Goal: Transaction & Acquisition: Purchase product/service

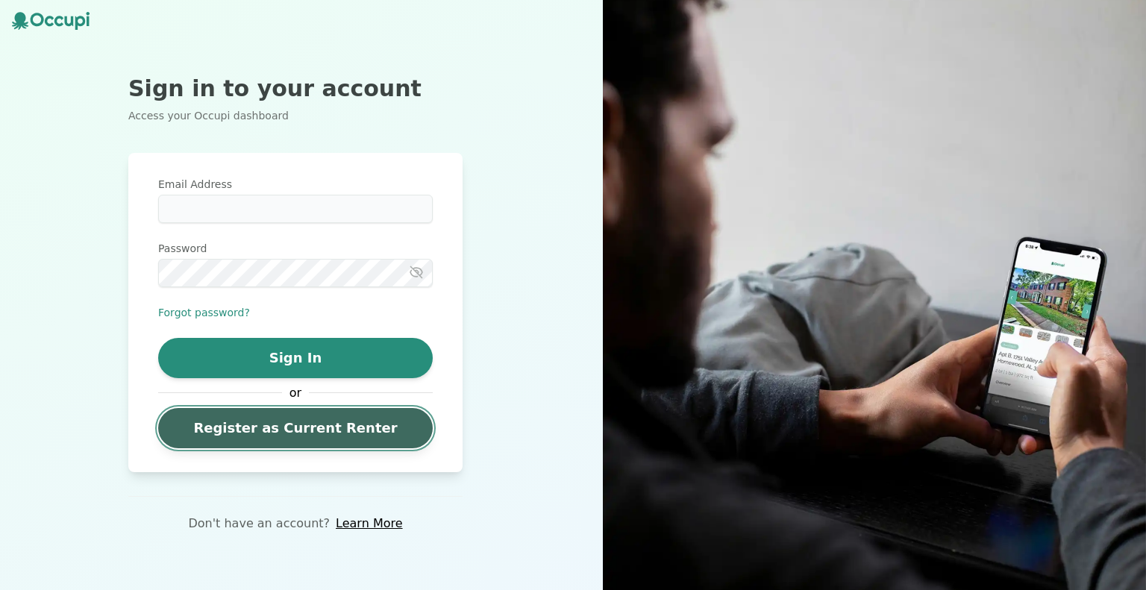
click at [320, 432] on link "Register as Current Renter" at bounding box center [295, 428] width 275 height 40
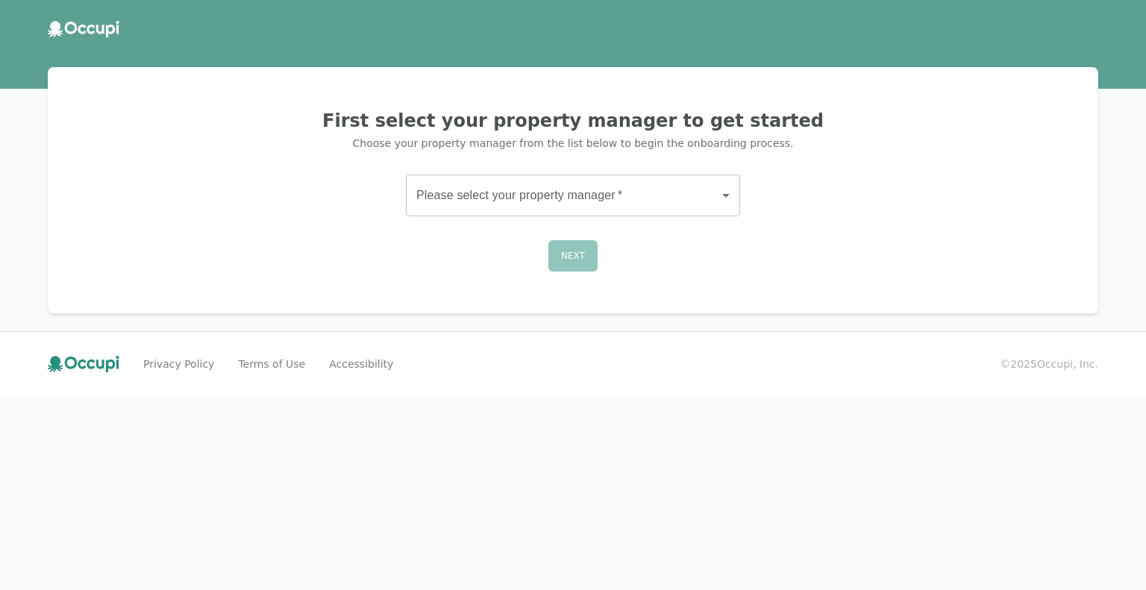
click at [520, 201] on body "First select your property manager to get started Choose your property manager …" at bounding box center [573, 295] width 1146 height 590
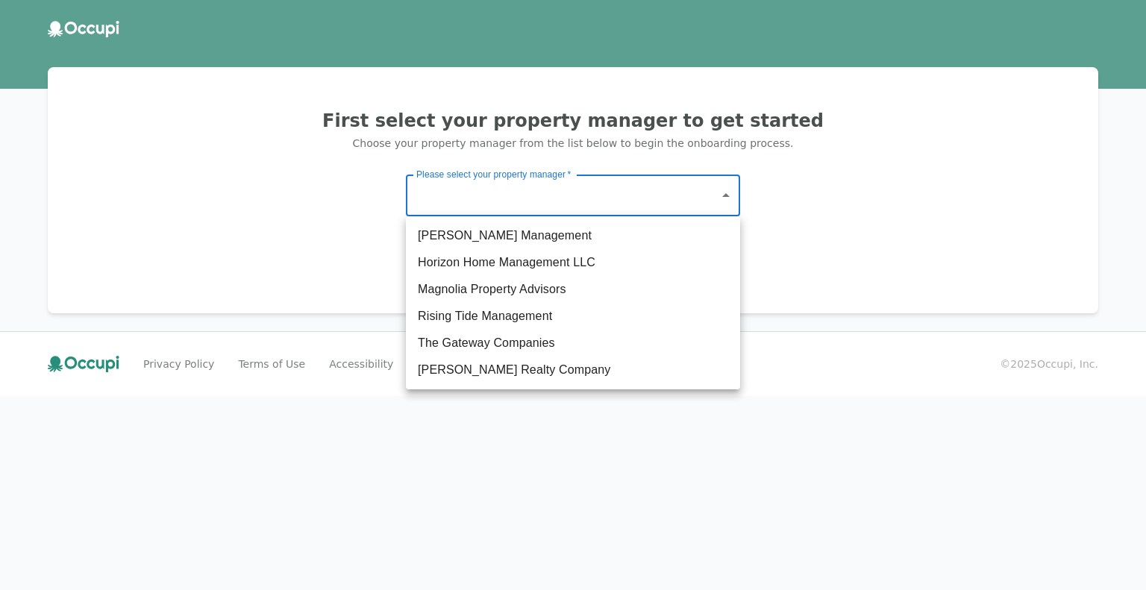
click at [643, 289] on li "Magnolia Property Advisors" at bounding box center [573, 289] width 334 height 27
type input "**********"
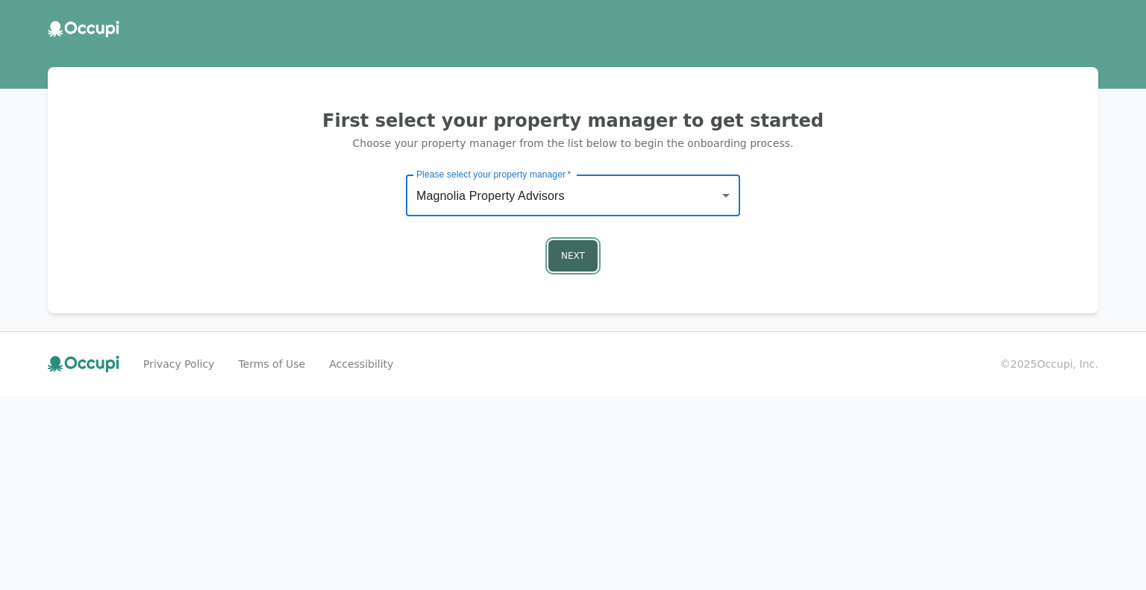
click at [569, 262] on button "Next" at bounding box center [573, 255] width 49 height 31
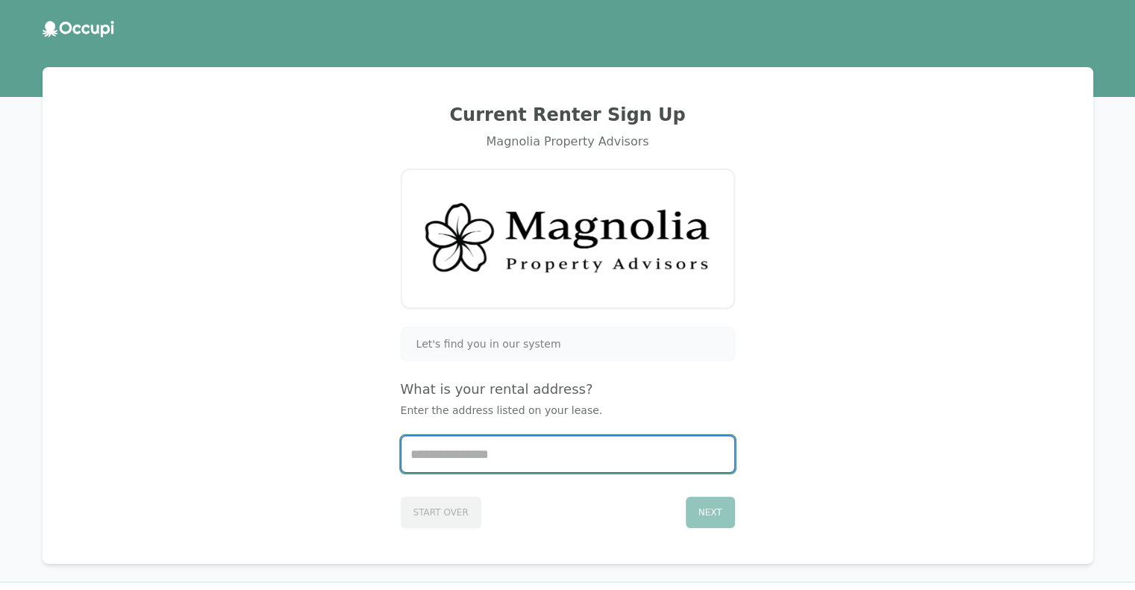
click at [506, 450] on input "Start typing..." at bounding box center [568, 455] width 333 height 36
type input "***"
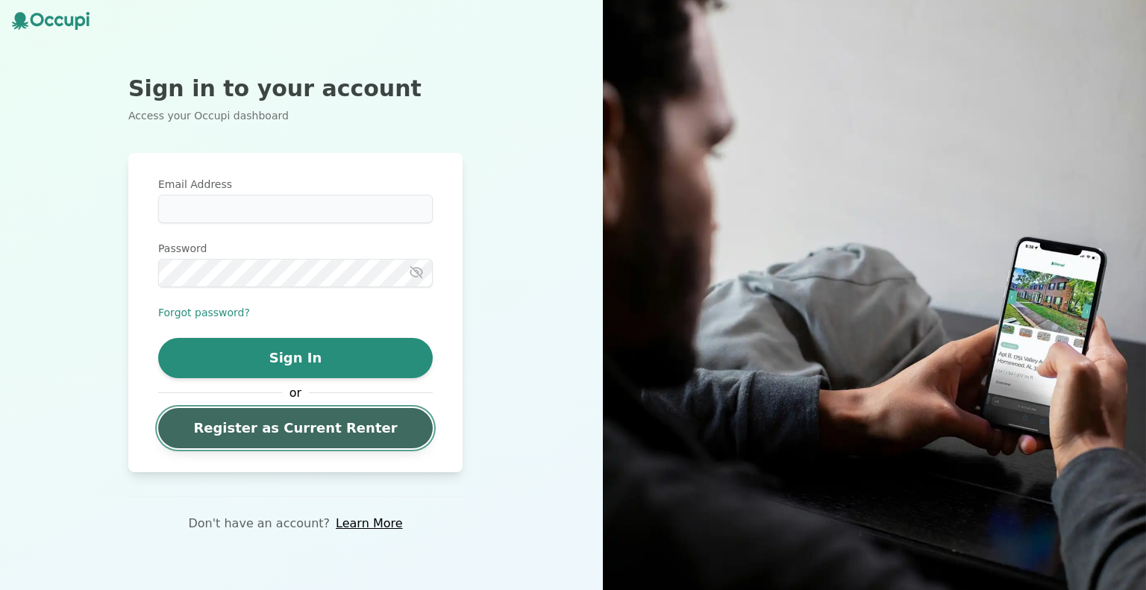
click at [279, 437] on link "Register as Current Renter" at bounding box center [295, 428] width 275 height 40
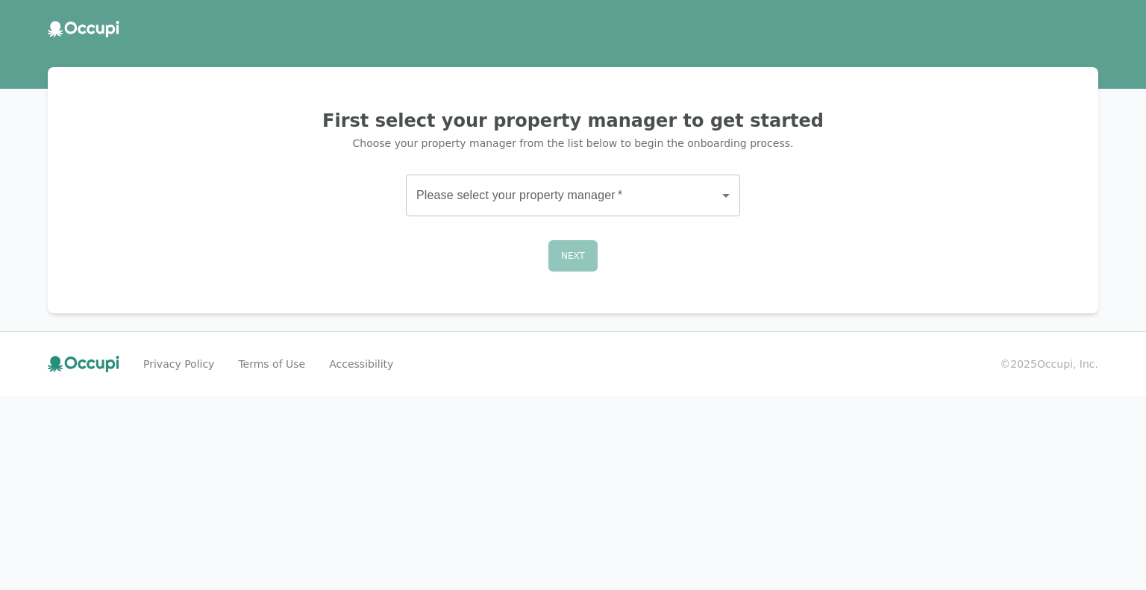
click at [512, 199] on body "First select your property manager to get started Choose your property manager …" at bounding box center [573, 295] width 1146 height 590
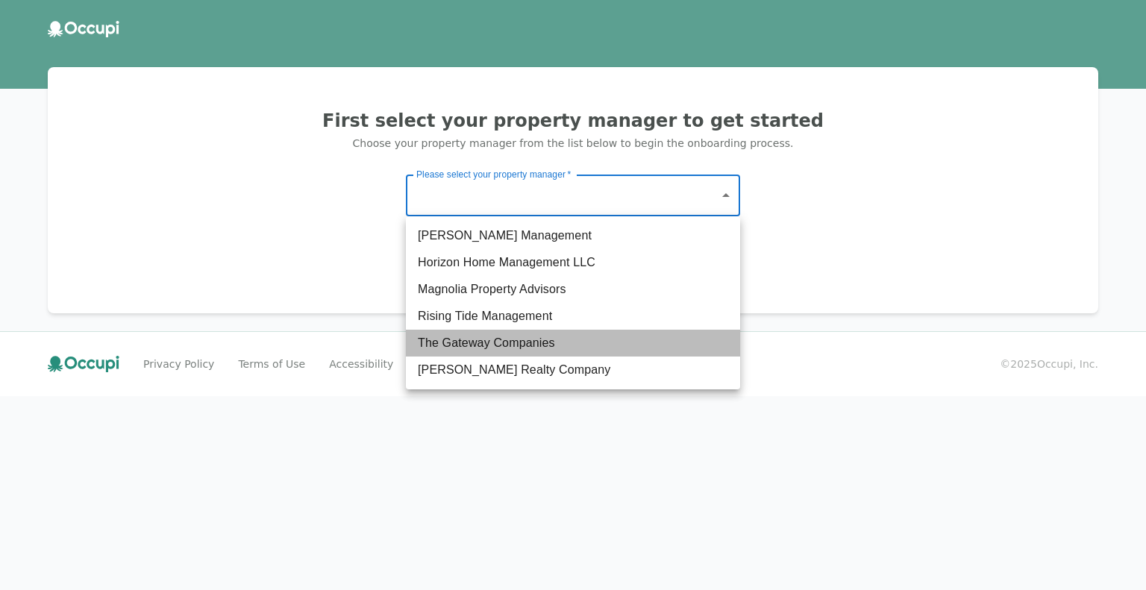
click at [476, 346] on li "The Gateway Companies" at bounding box center [573, 343] width 334 height 27
type input "**********"
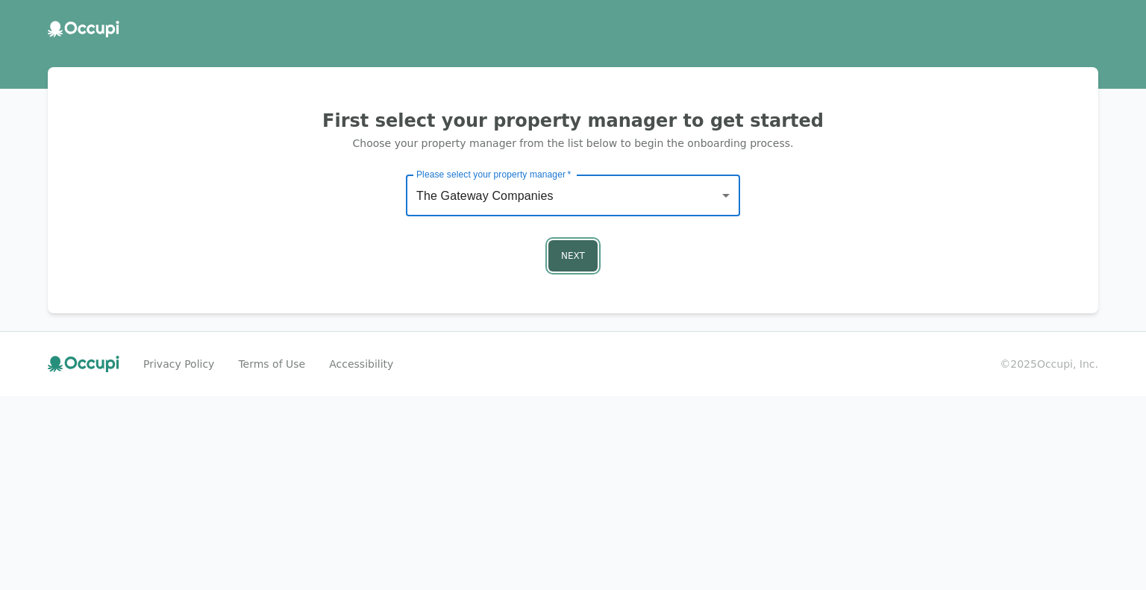
click at [584, 254] on button "Next" at bounding box center [573, 255] width 49 height 31
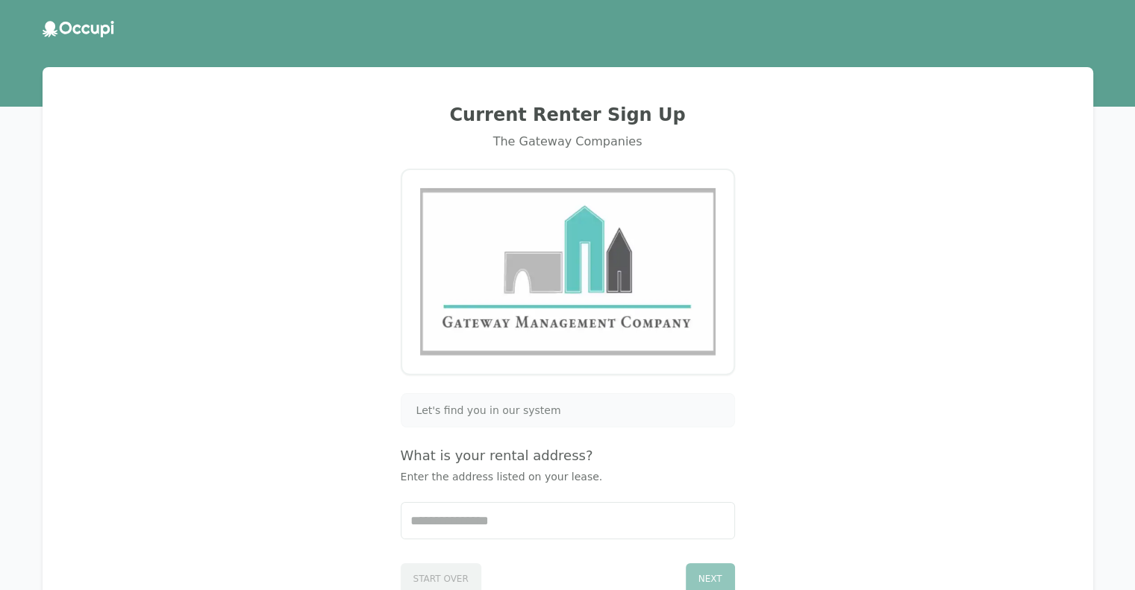
scroll to position [122, 0]
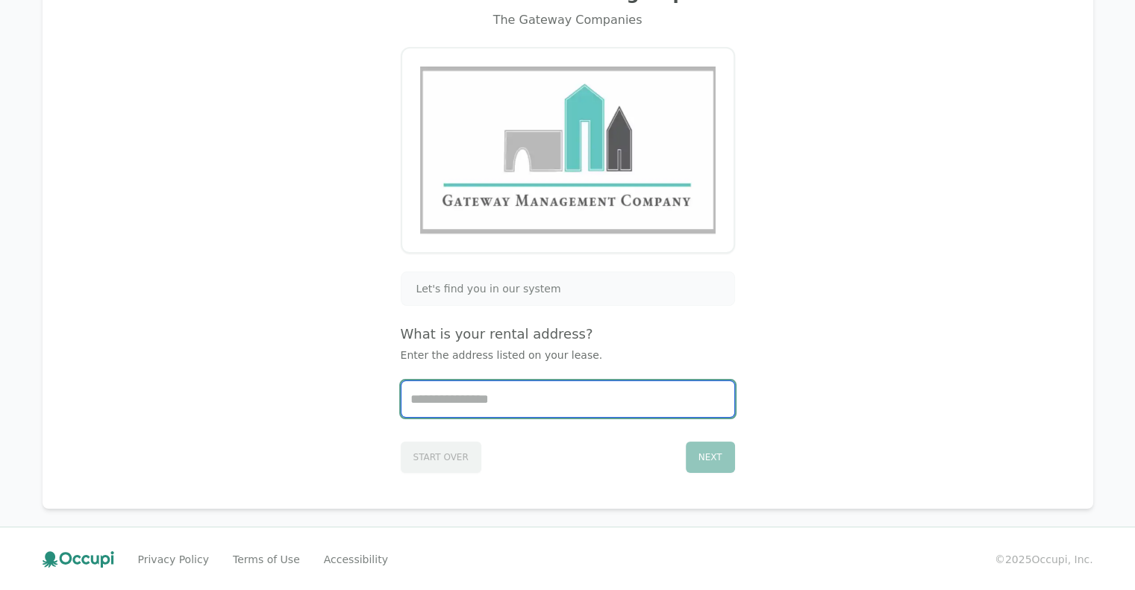
click at [456, 402] on input "Start typing..." at bounding box center [568, 399] width 333 height 36
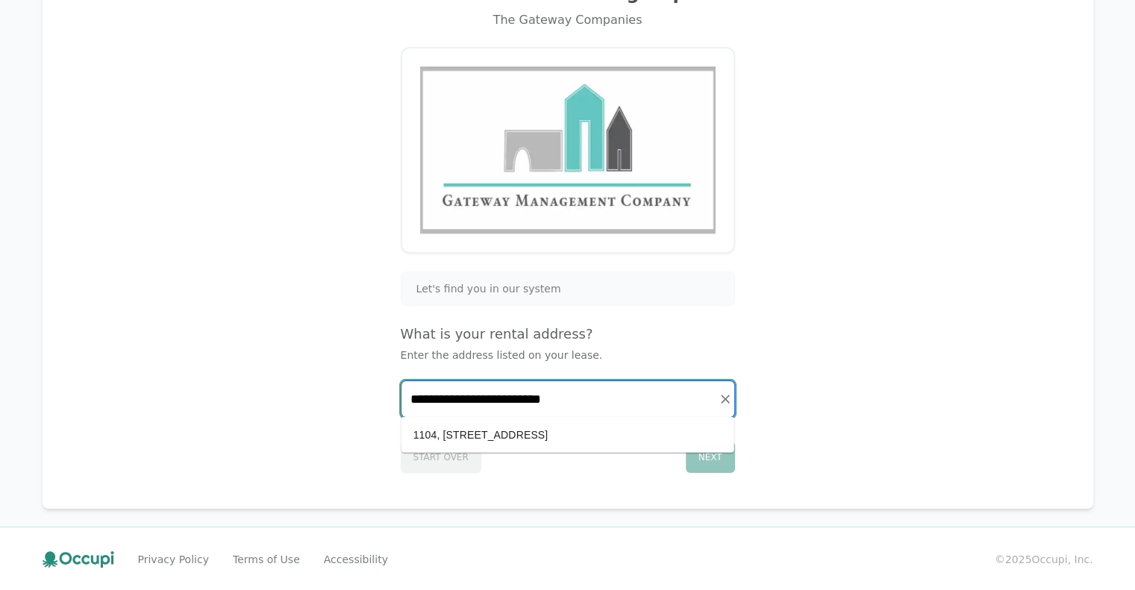
click at [528, 438] on li "1104, [STREET_ADDRESS]" at bounding box center [568, 435] width 333 height 24
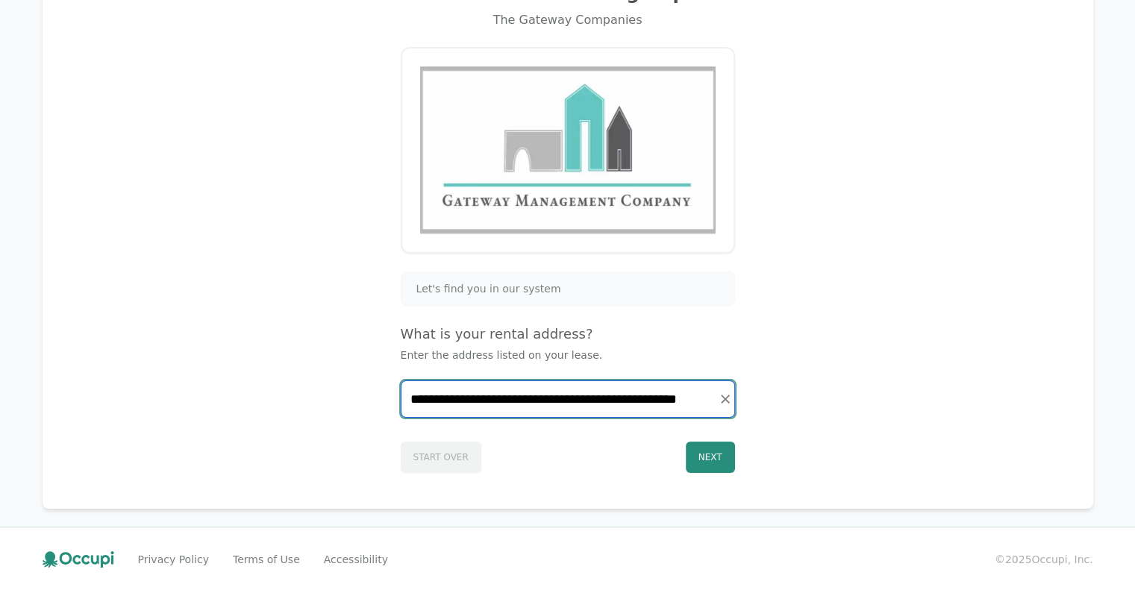
scroll to position [1, 0]
type input "**********"
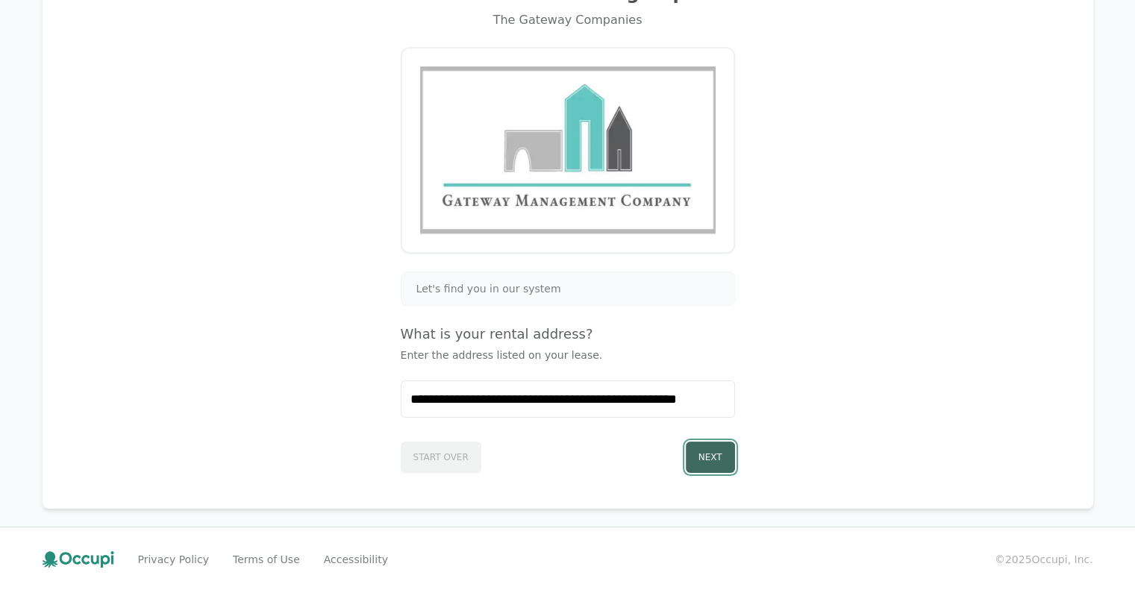
scroll to position [0, 0]
click at [707, 452] on button "Next" at bounding box center [710, 457] width 49 height 31
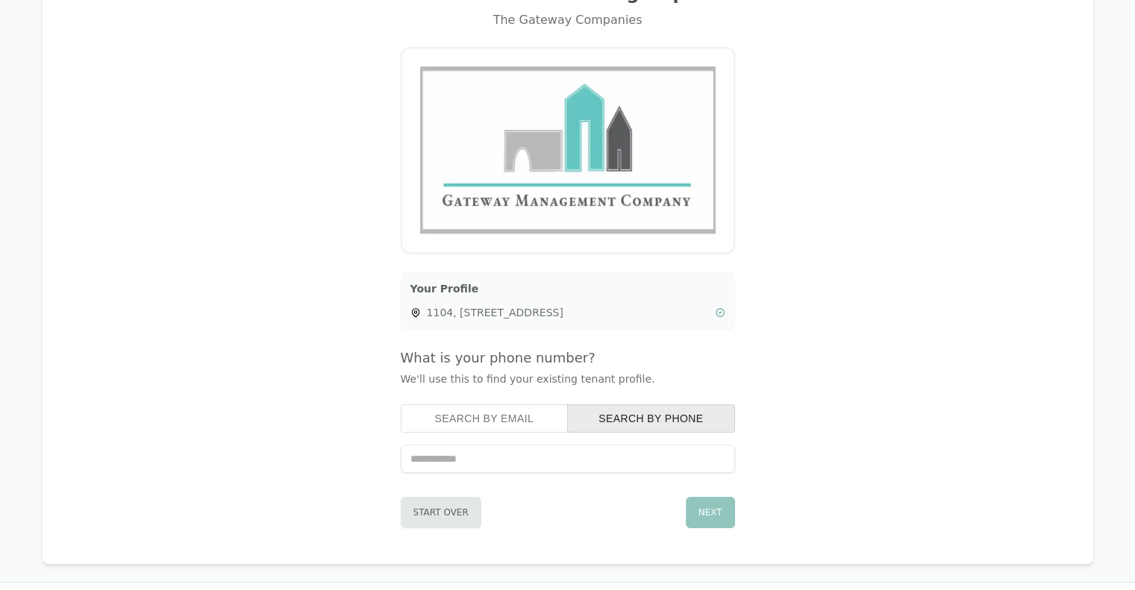
click at [478, 419] on button "Search by Email" at bounding box center [485, 418] width 168 height 28
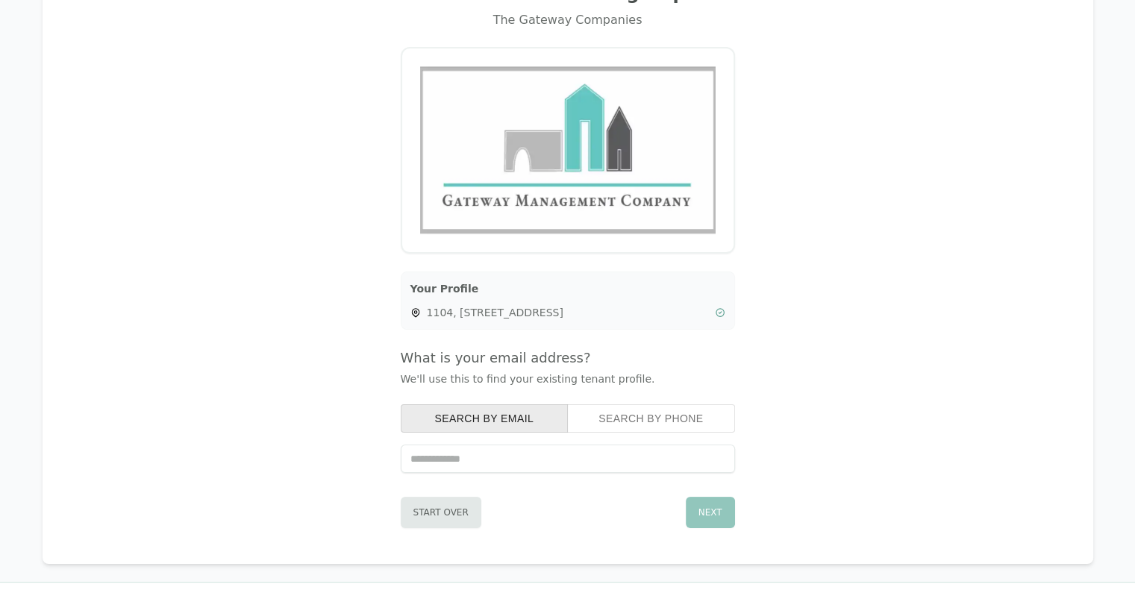
click at [464, 471] on input "text" at bounding box center [568, 459] width 334 height 28
type input "**********"
click at [714, 521] on button "Next" at bounding box center [710, 512] width 49 height 31
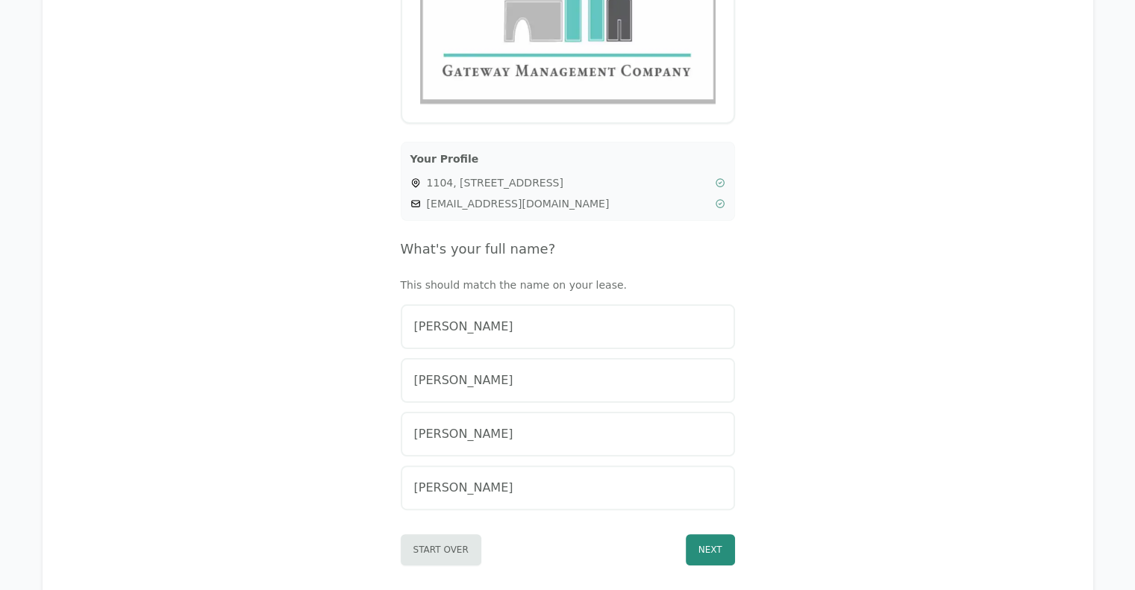
scroll to position [253, 0]
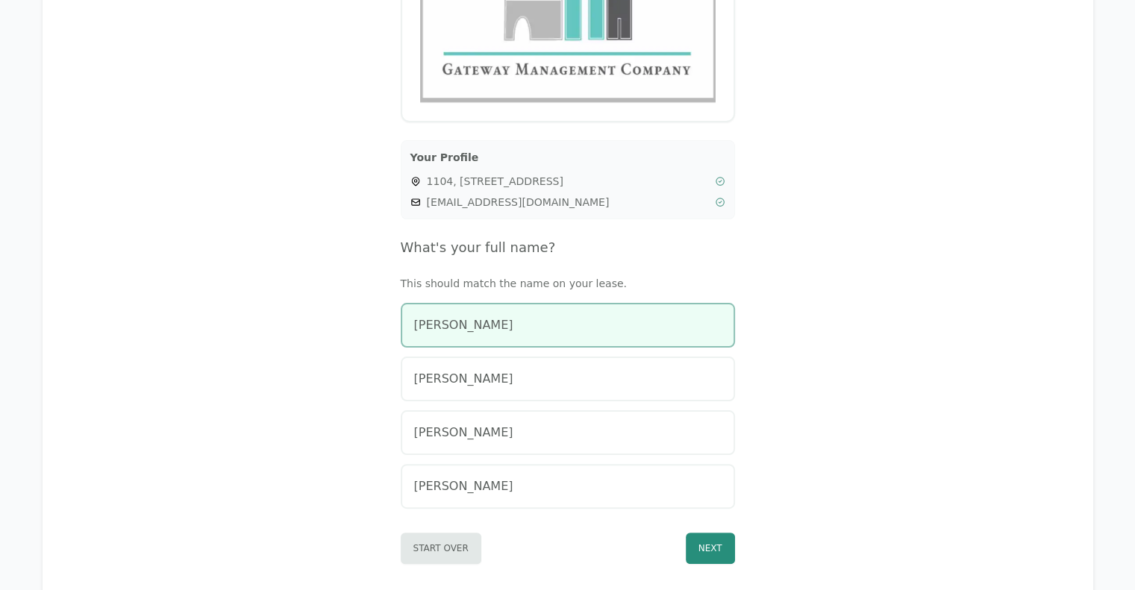
click at [549, 318] on div "[PERSON_NAME]" at bounding box center [567, 325] width 307 height 18
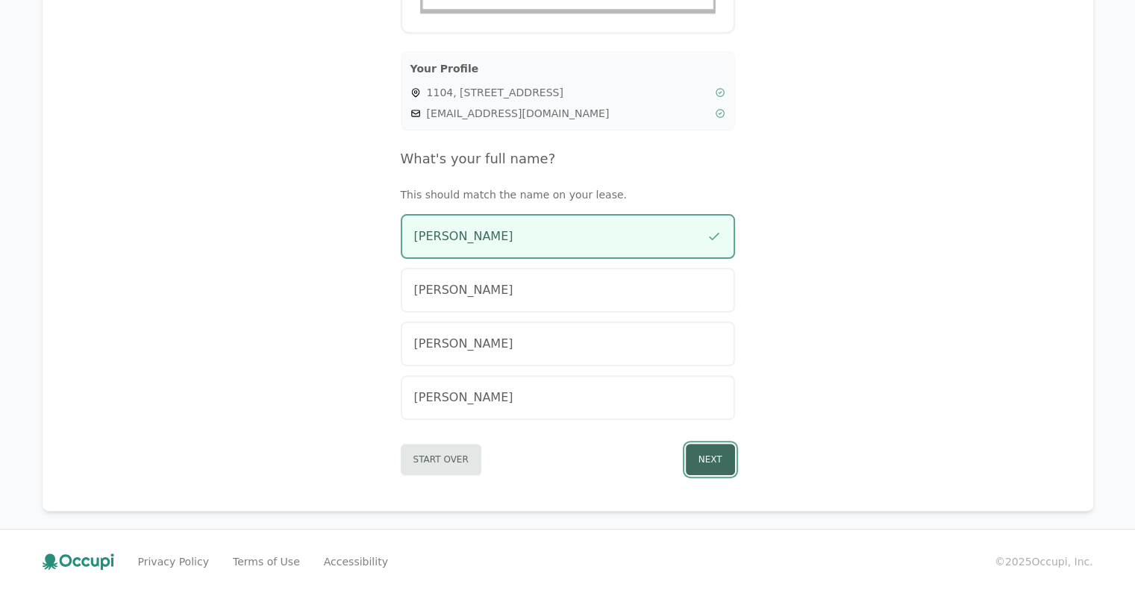
click at [711, 456] on button "Next" at bounding box center [710, 459] width 49 height 31
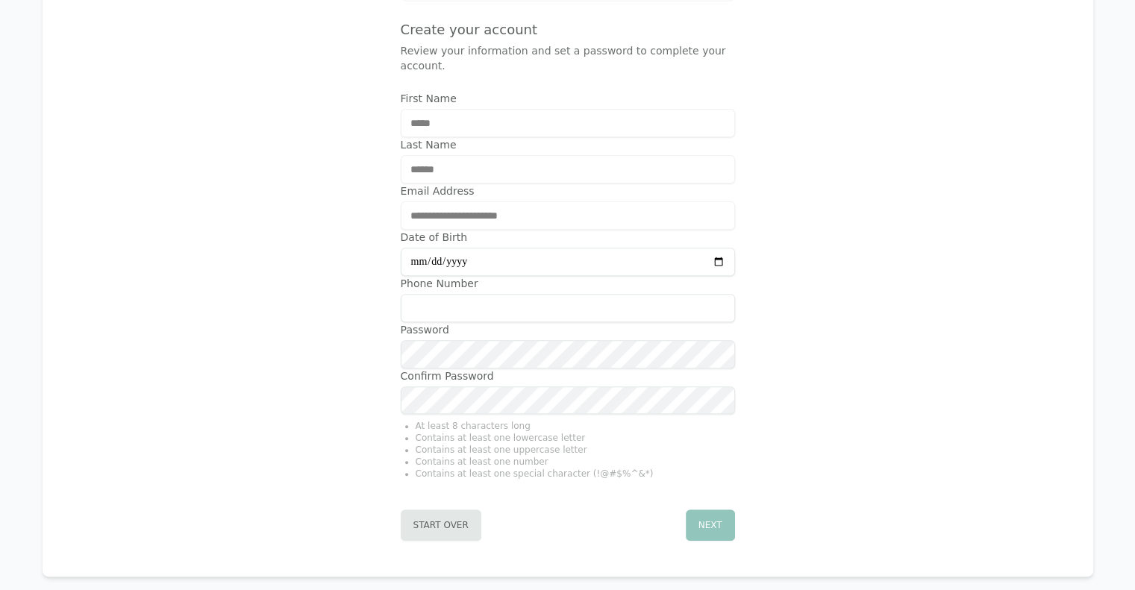
scroll to position [500, 0]
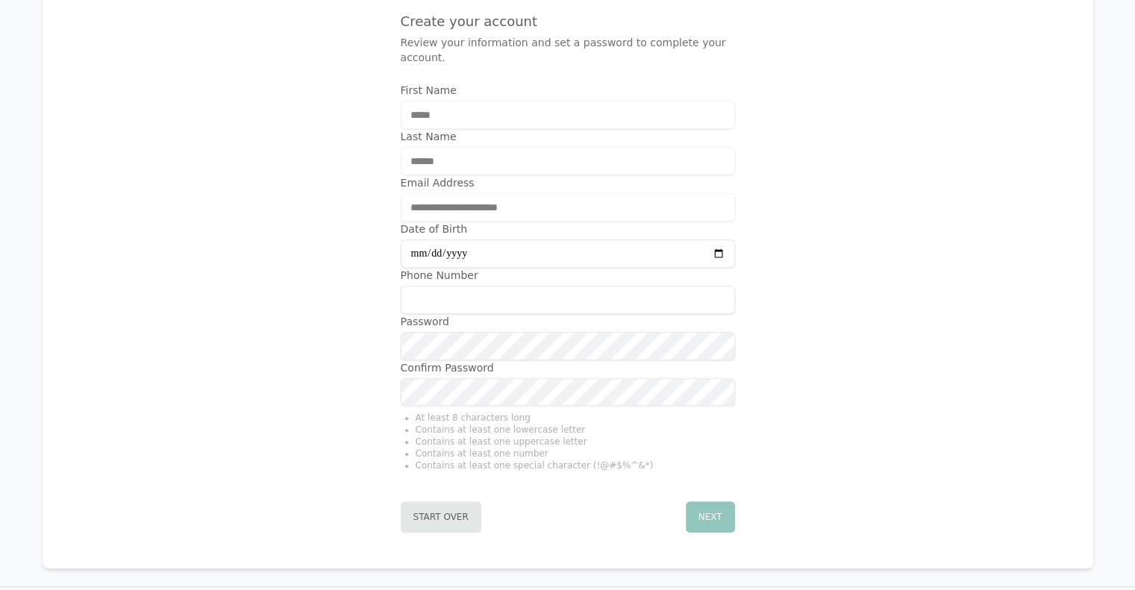
type input "**********"
click at [496, 286] on input "Phone Number" at bounding box center [568, 300] width 334 height 28
type input "**********"
click at [716, 502] on button "Next" at bounding box center [710, 517] width 49 height 31
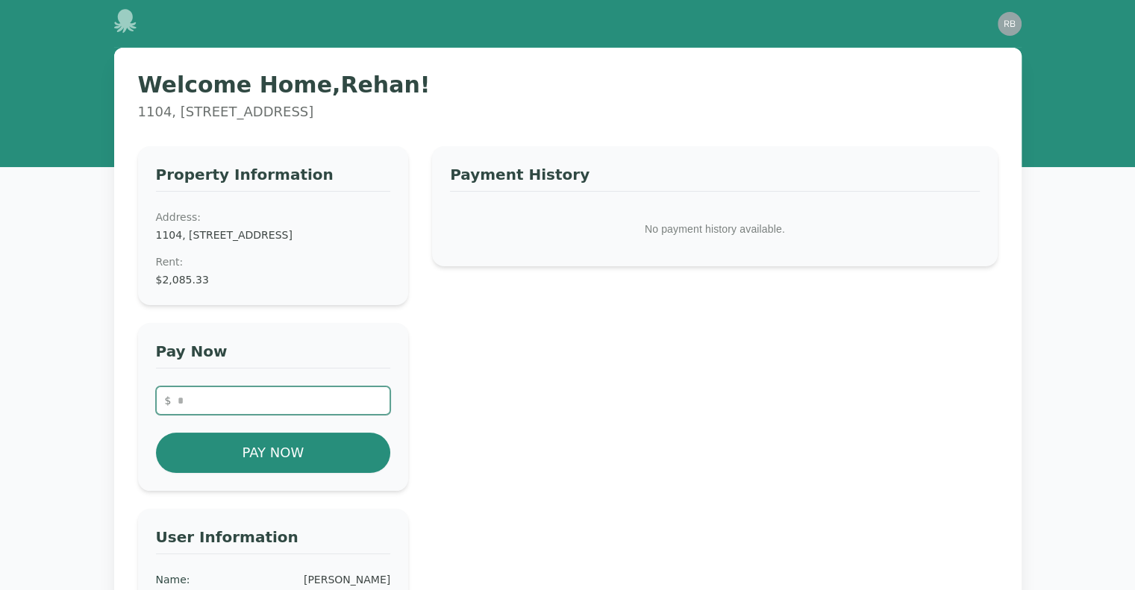
click at [195, 403] on input "number" at bounding box center [273, 401] width 235 height 28
drag, startPoint x: 207, startPoint y: 290, endPoint x: 148, endPoint y: 299, distance: 60.5
click at [148, 299] on div "Property Information Address: 1104, 335 N. Magnolia Ave. #1104, Orlando, FL 328…" at bounding box center [273, 225] width 271 height 159
click at [170, 287] on dd "$2,085.33" at bounding box center [273, 279] width 235 height 15
click at [204, 413] on input "number" at bounding box center [273, 401] width 235 height 28
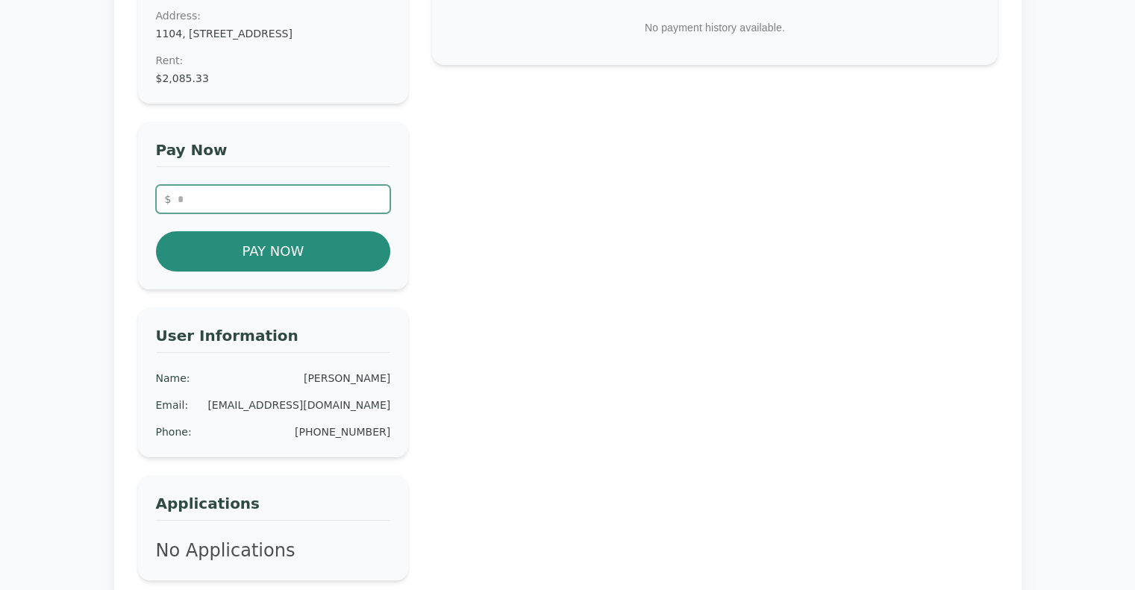
scroll to position [209, 0]
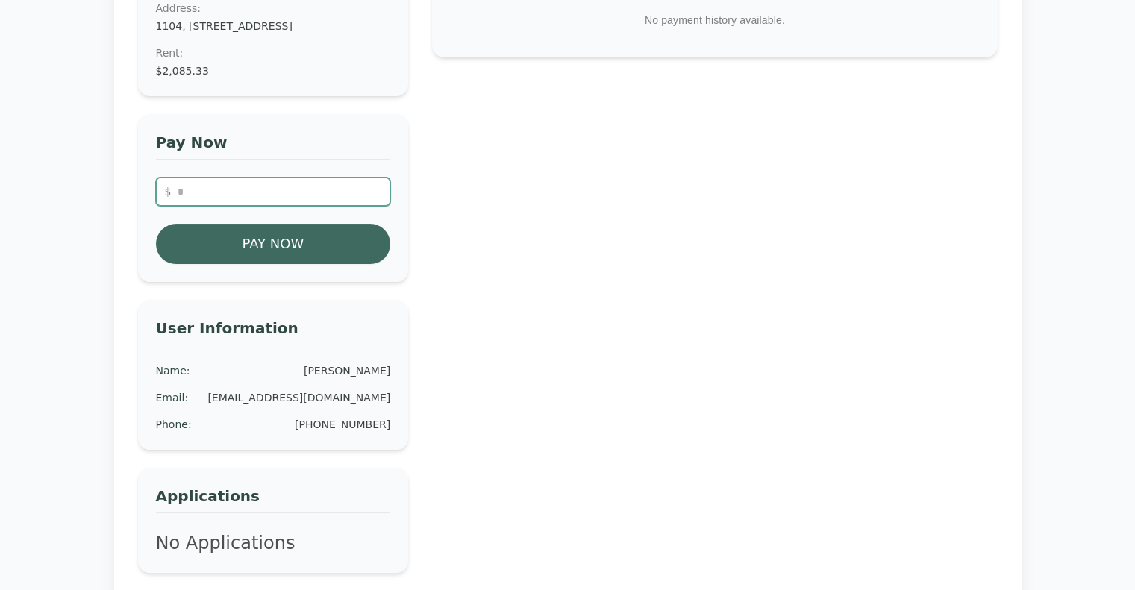
type input "*******"
click at [226, 261] on button "Pay Now" at bounding box center [273, 244] width 235 height 40
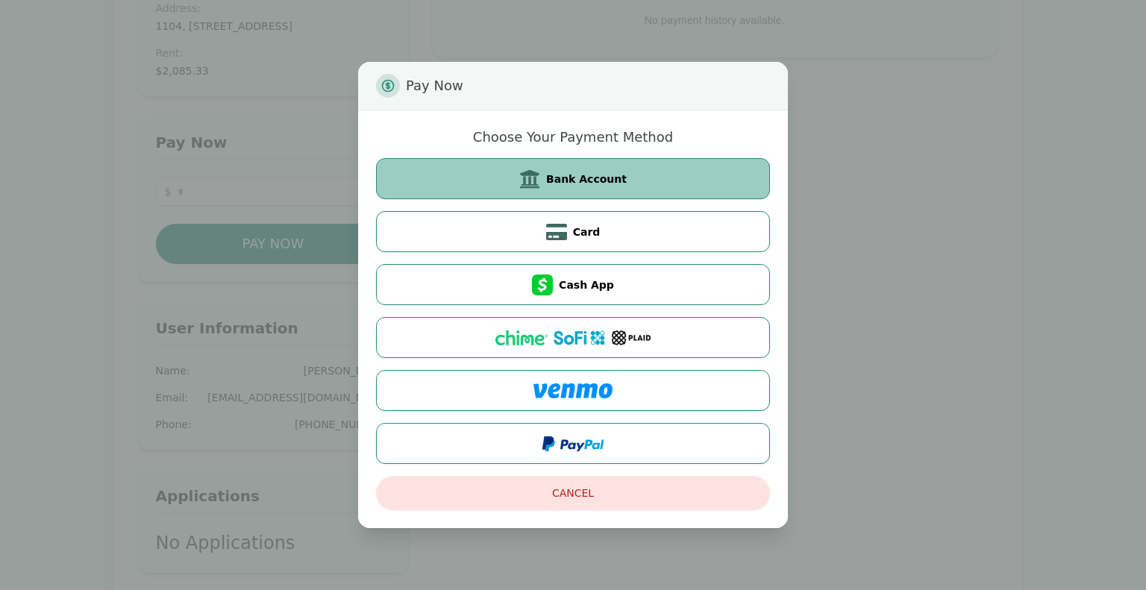
click at [657, 171] on button "Bank Account" at bounding box center [573, 178] width 394 height 41
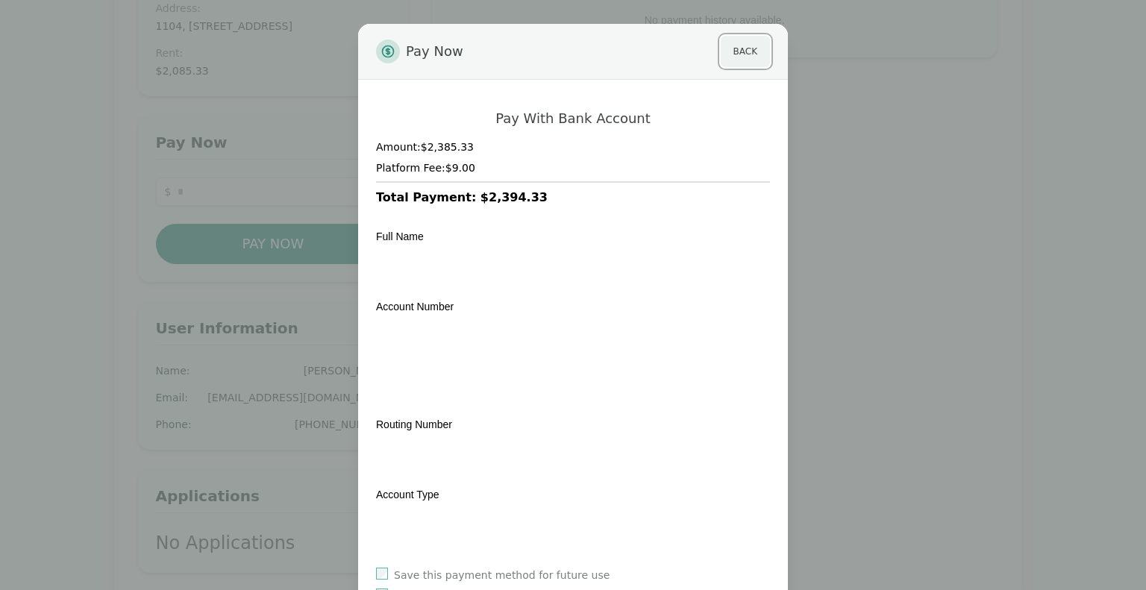
click at [740, 54] on button "Back" at bounding box center [745, 51] width 49 height 31
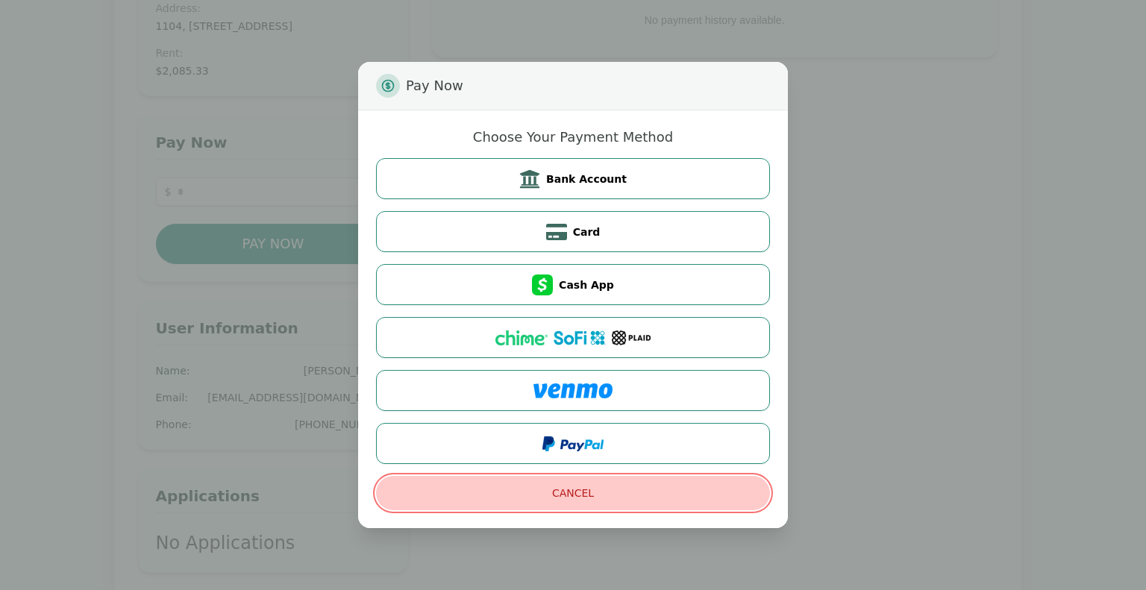
click at [556, 502] on button "Cancel" at bounding box center [573, 493] width 394 height 34
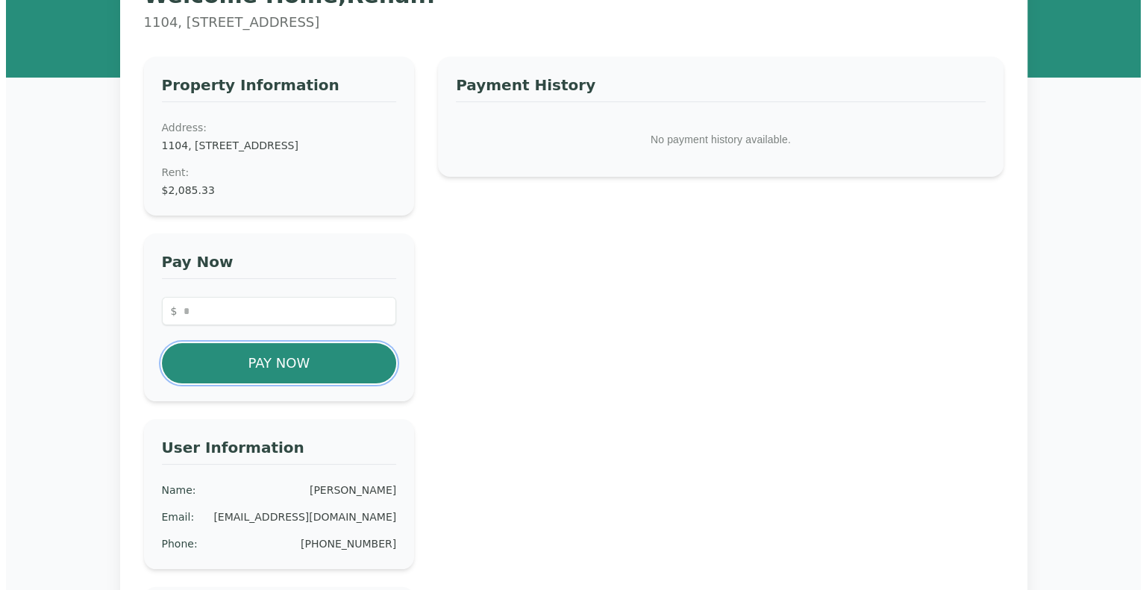
scroll to position [91, 0]
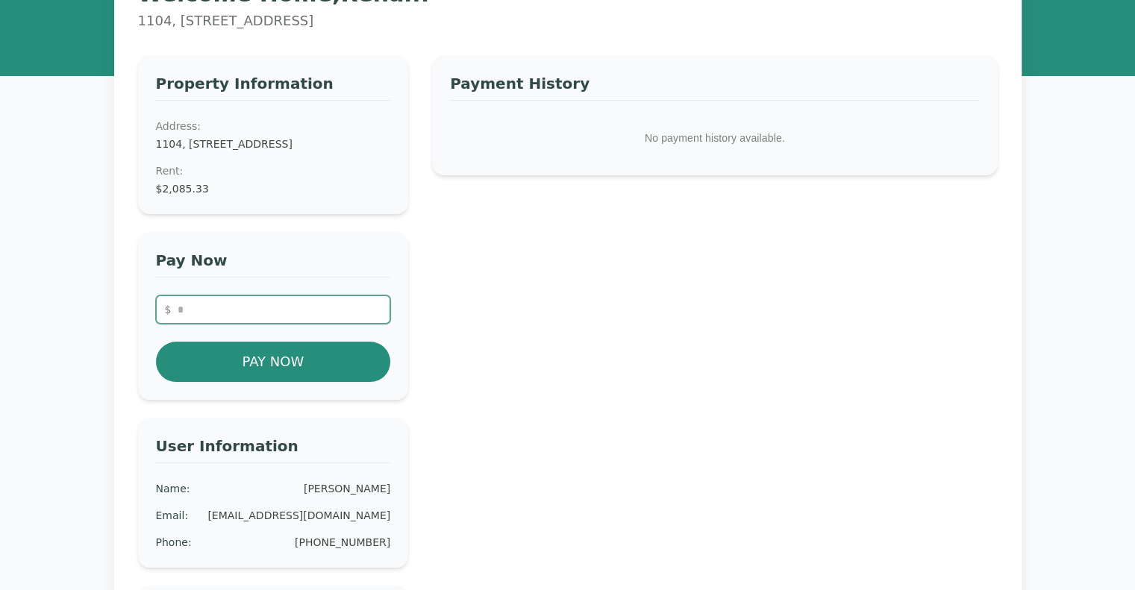
click at [195, 313] on input "number" at bounding box center [273, 310] width 235 height 28
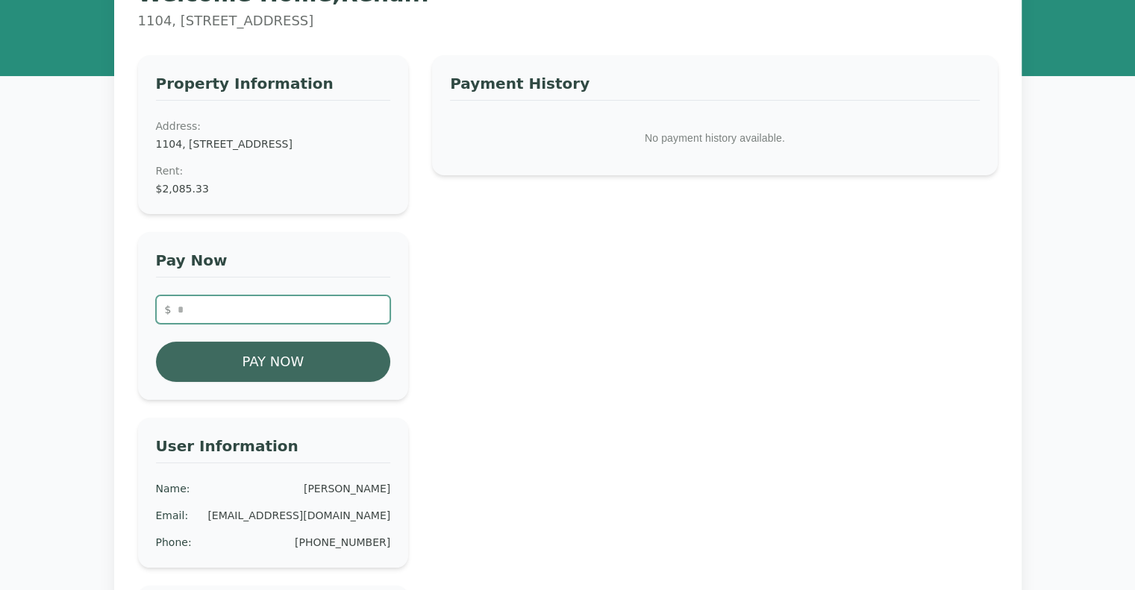
type input "*******"
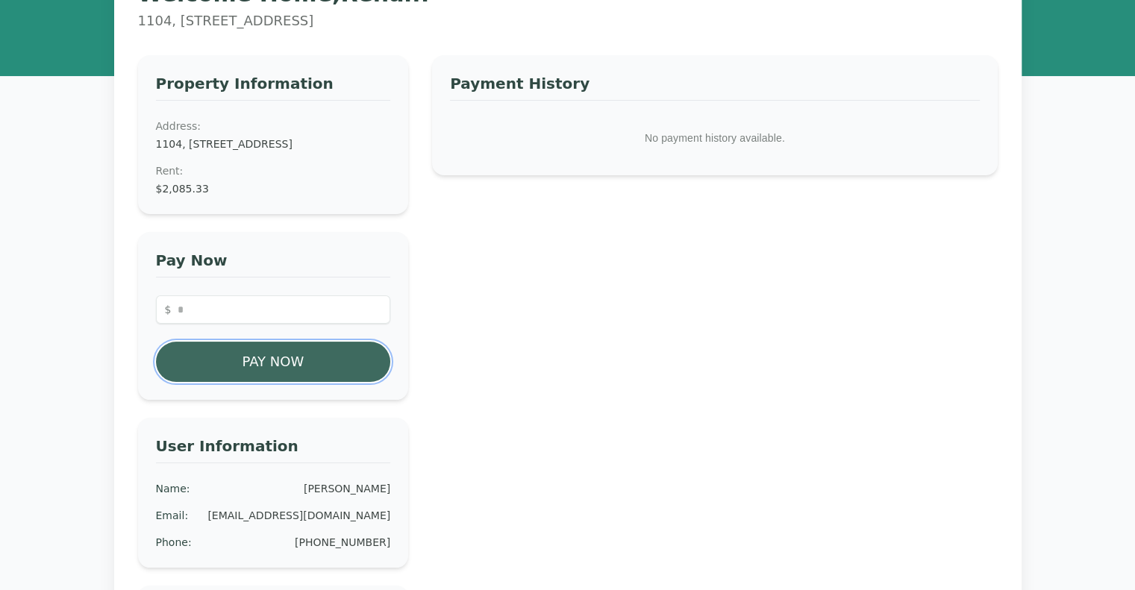
click at [234, 379] on button "Pay Now" at bounding box center [273, 362] width 235 height 40
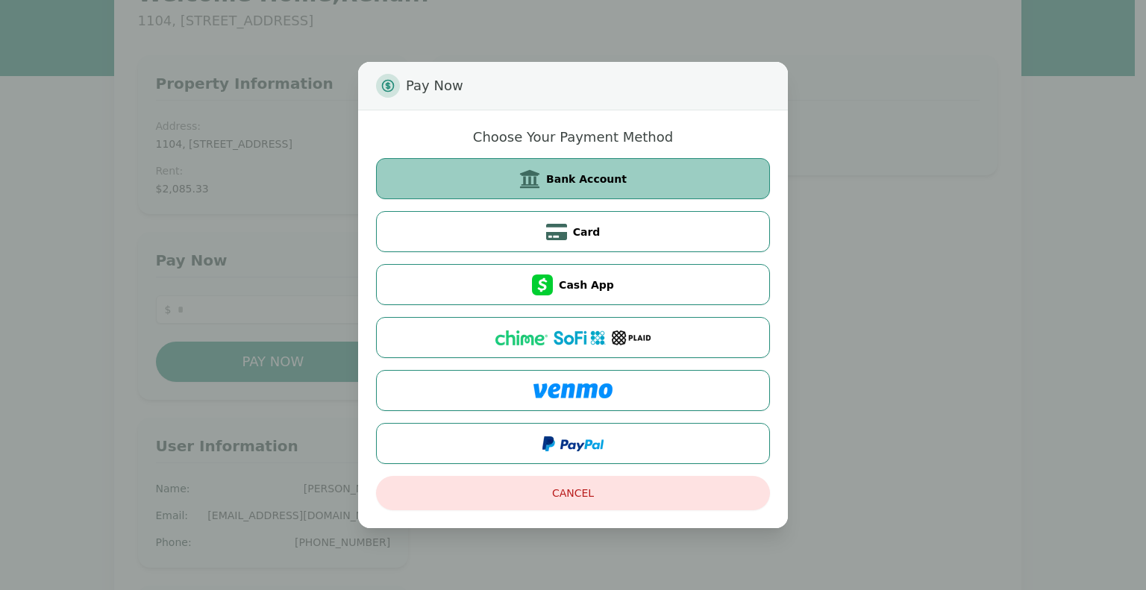
click at [504, 167] on button "Bank Account" at bounding box center [573, 178] width 394 height 41
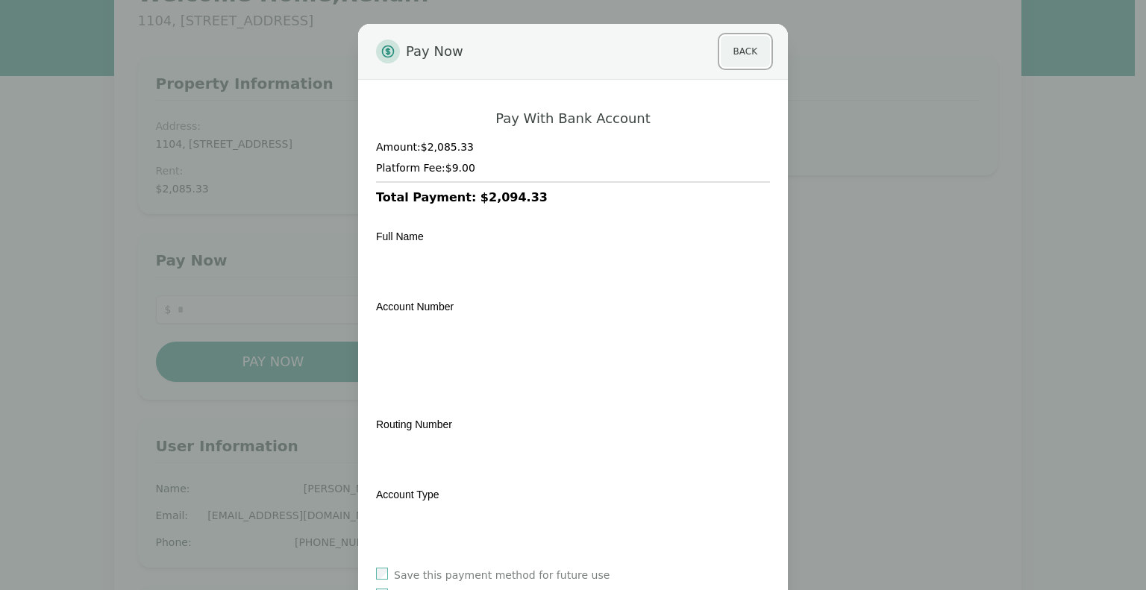
click at [739, 51] on button "Back" at bounding box center [745, 51] width 49 height 31
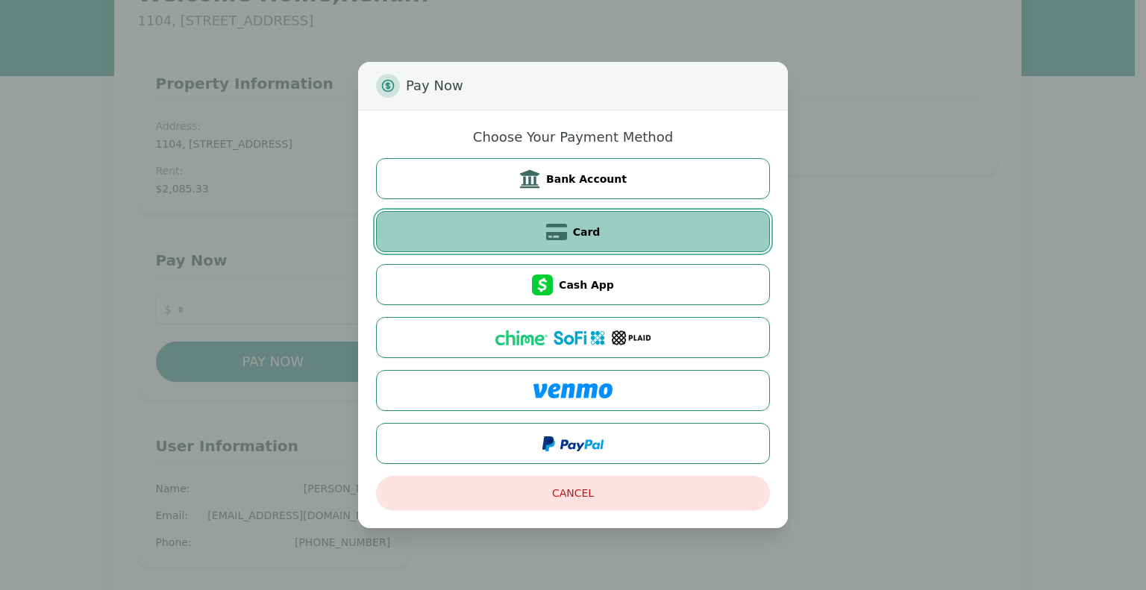
click at [600, 237] on button "Card" at bounding box center [573, 231] width 394 height 41
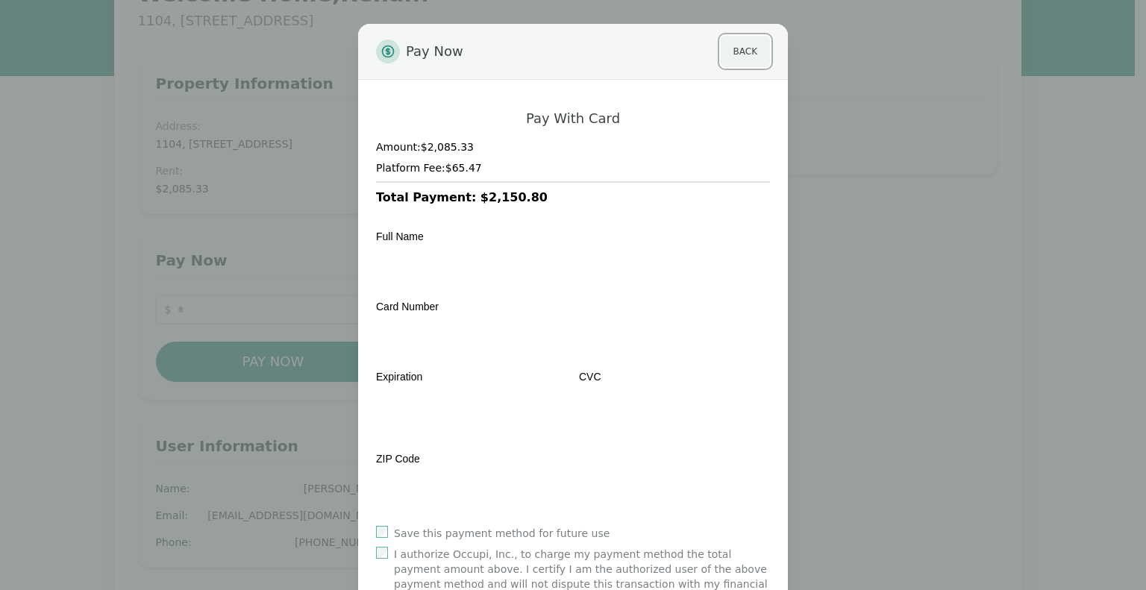
click at [731, 51] on button "Back" at bounding box center [745, 51] width 49 height 31
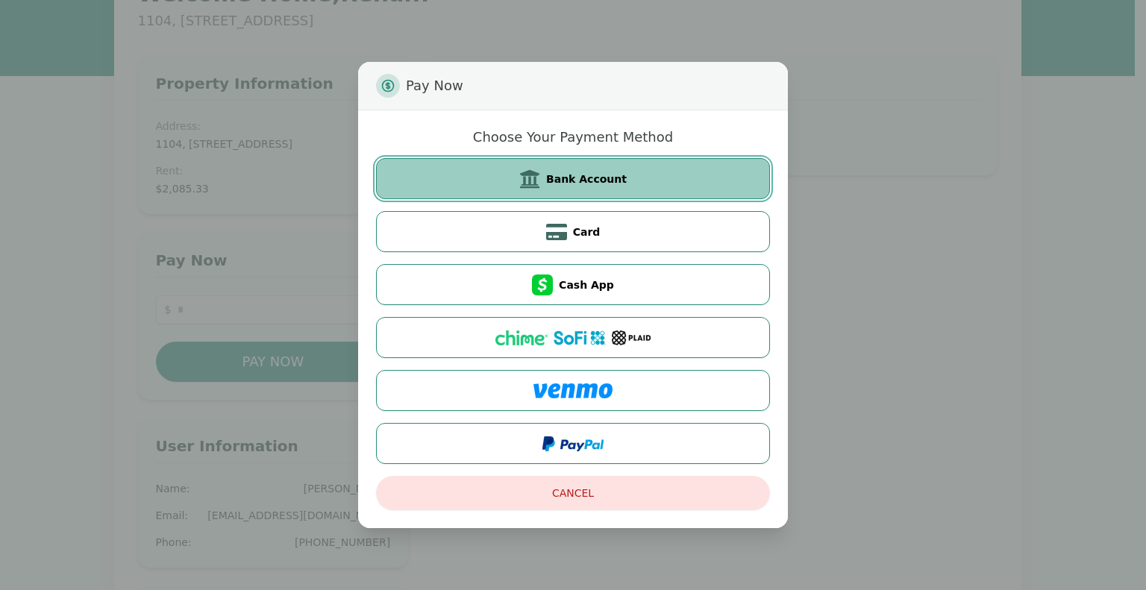
click at [563, 175] on span "Bank Account" at bounding box center [586, 179] width 81 height 15
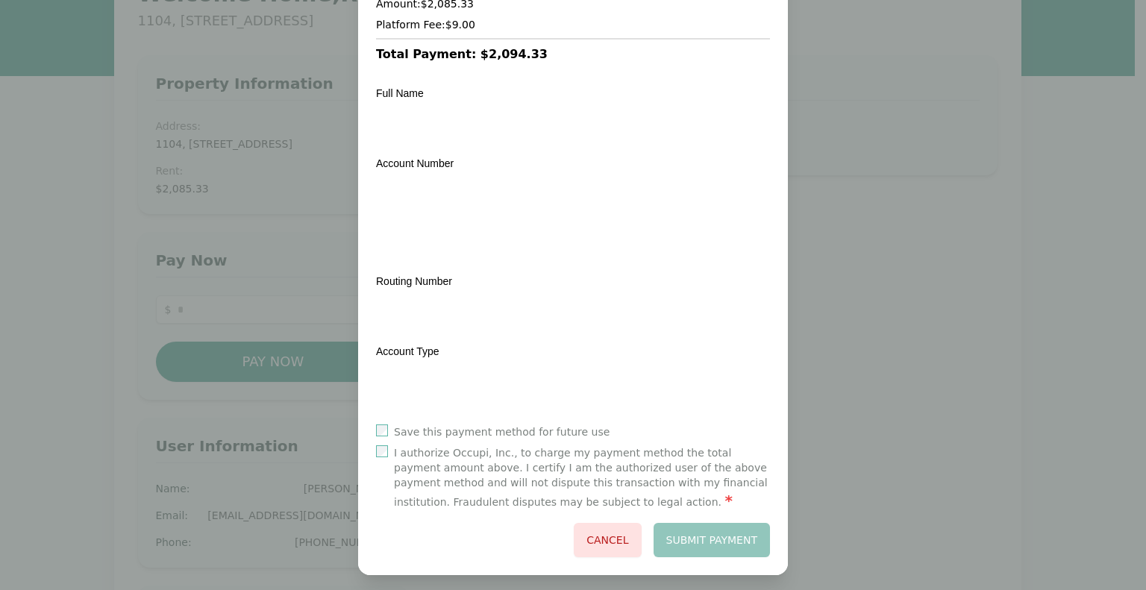
scroll to position [143, 0]
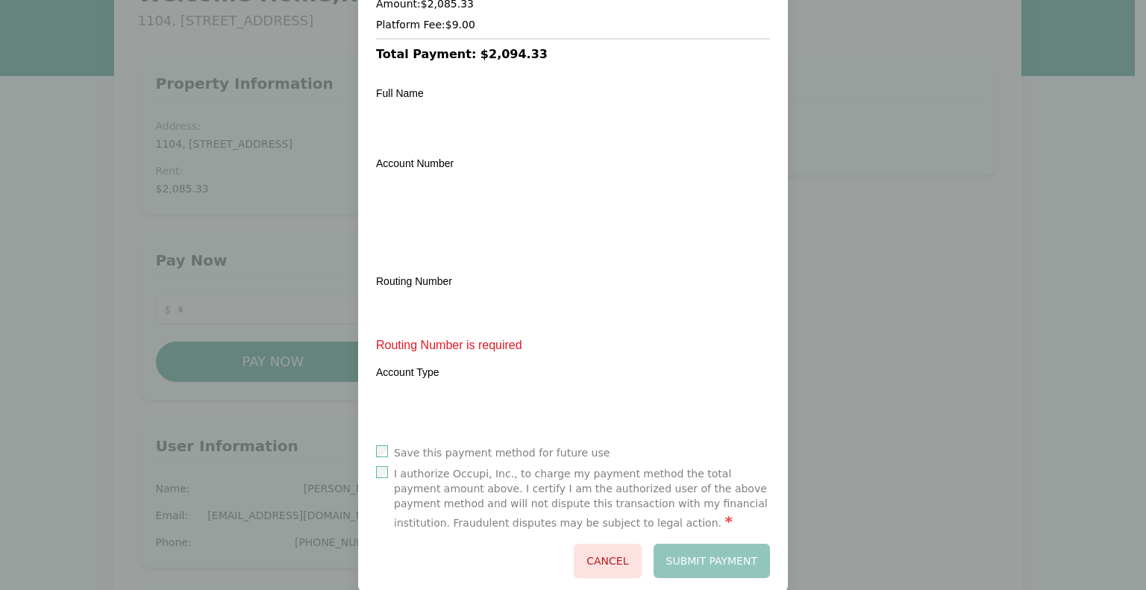
click at [561, 363] on div "Account Type" at bounding box center [573, 393] width 394 height 61
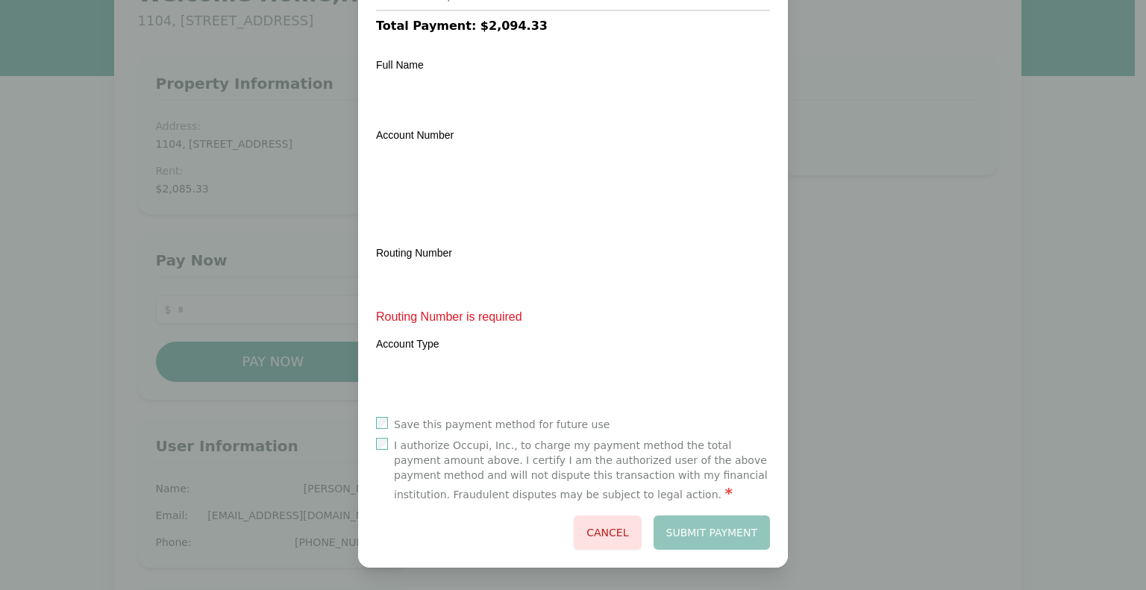
scroll to position [151, 0]
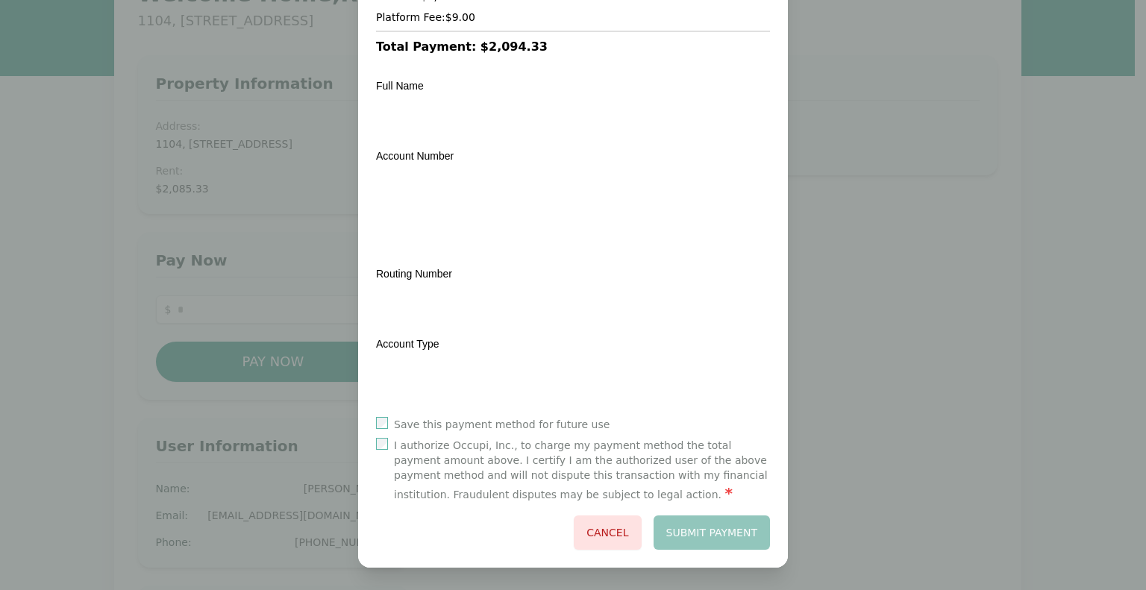
click at [528, 337] on div "Account Type" at bounding box center [573, 365] width 394 height 61
click at [379, 453] on div "I authorize Occupi, Inc., to charge my payment method the total payment amount …" at bounding box center [573, 471] width 394 height 66
click at [710, 533] on button "Submit Payment" at bounding box center [712, 533] width 117 height 34
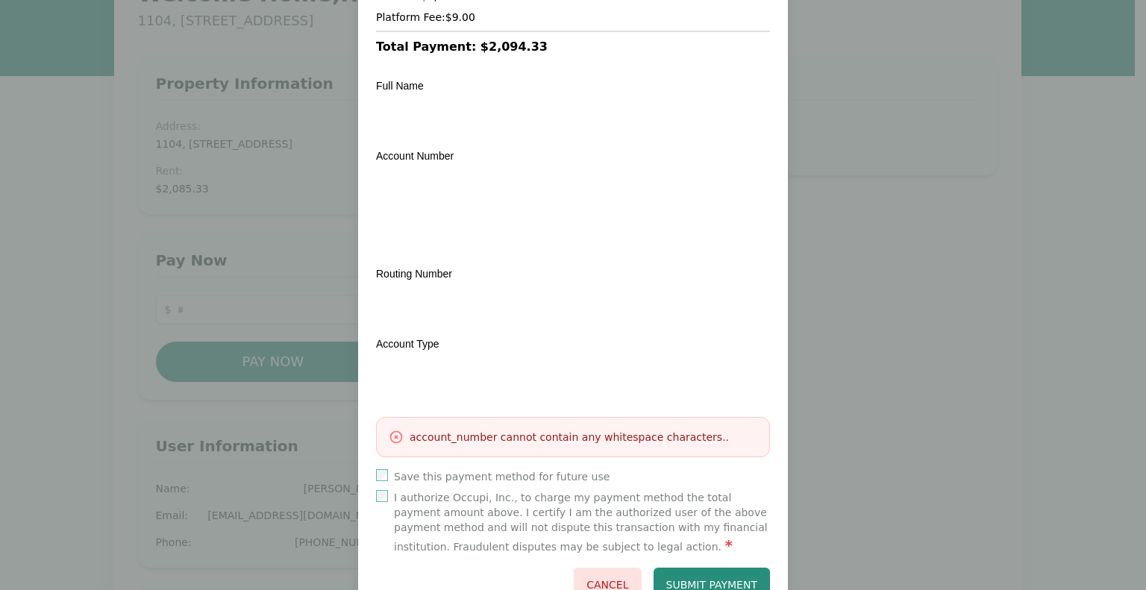
scroll to position [203, 0]
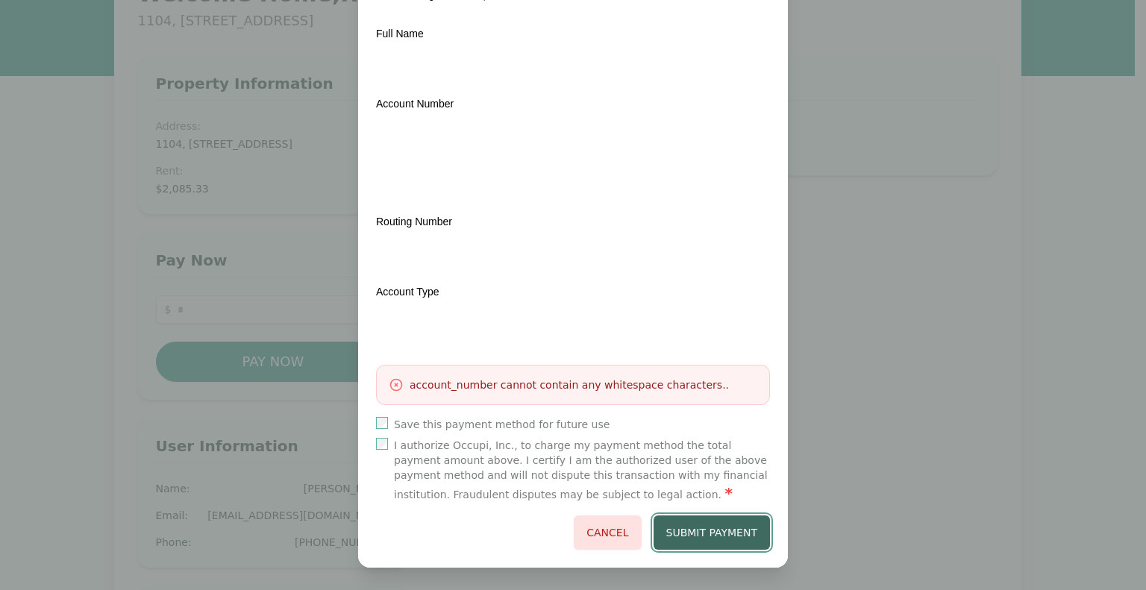
click at [687, 525] on button "Submit Payment" at bounding box center [712, 533] width 117 height 34
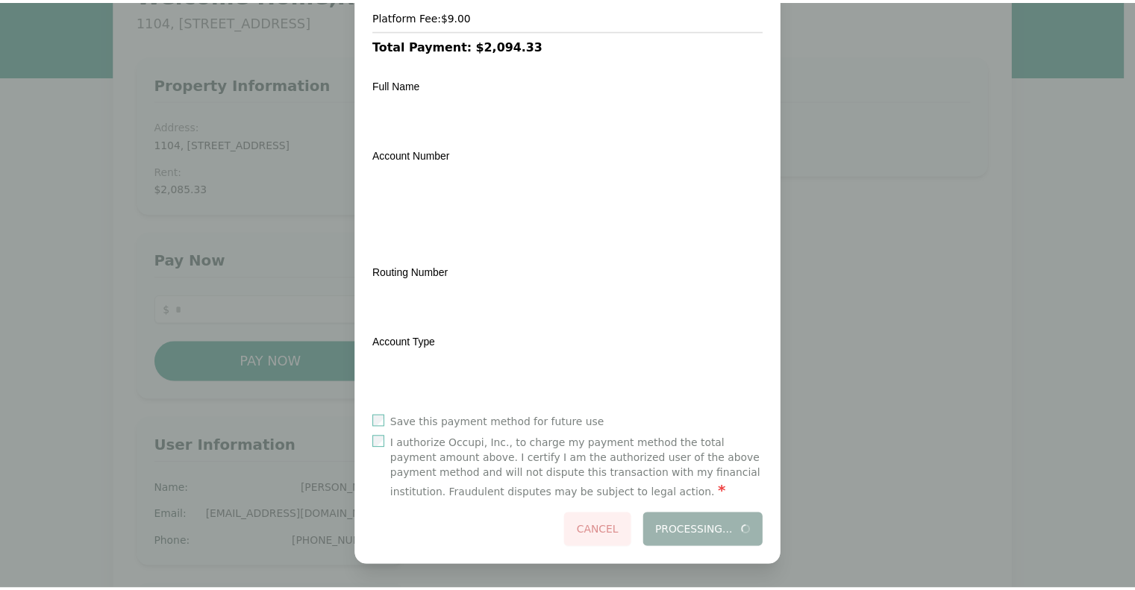
scroll to position [151, 0]
